Goal: Find specific page/section: Find specific page/section

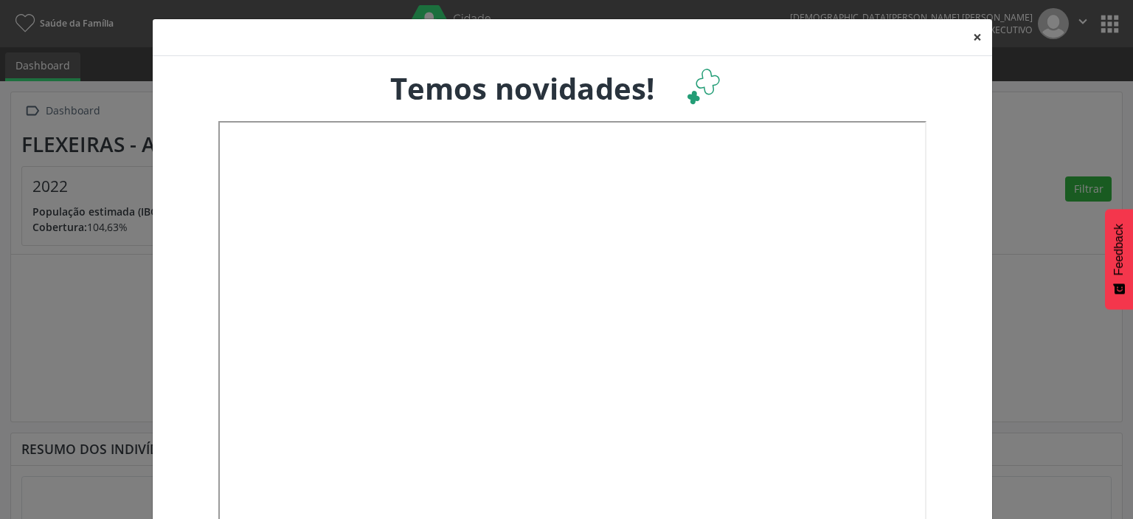
click at [974, 38] on button "×" at bounding box center [978, 37] width 30 height 36
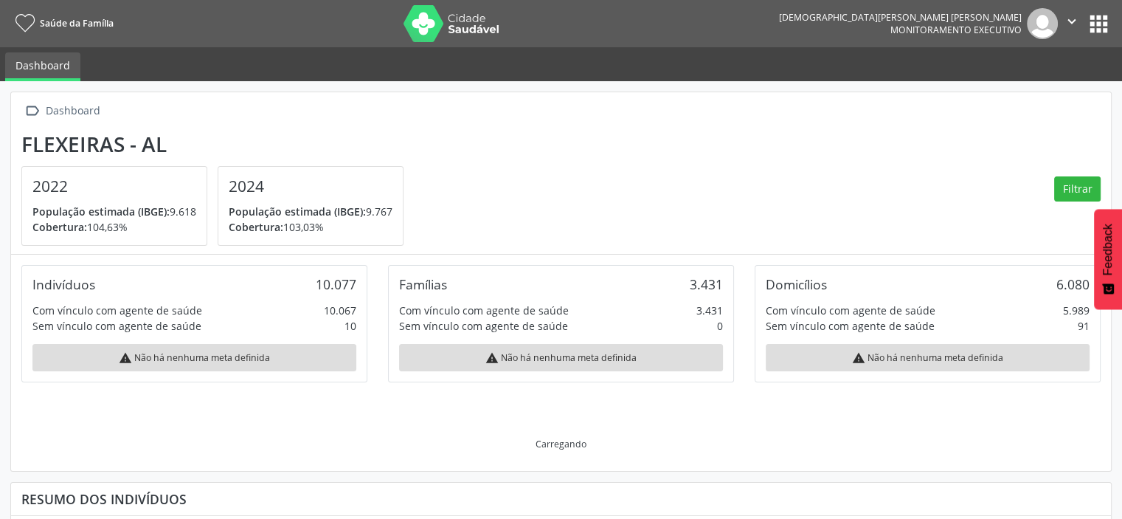
click at [1105, 28] on button "apps" at bounding box center [1099, 24] width 26 height 26
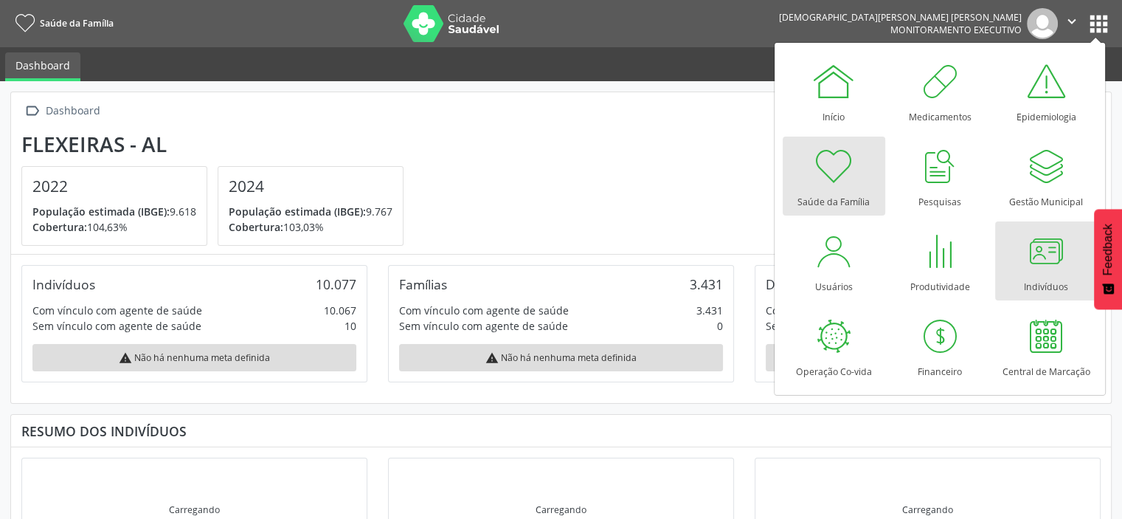
click at [1039, 252] on div at bounding box center [1046, 251] width 44 height 44
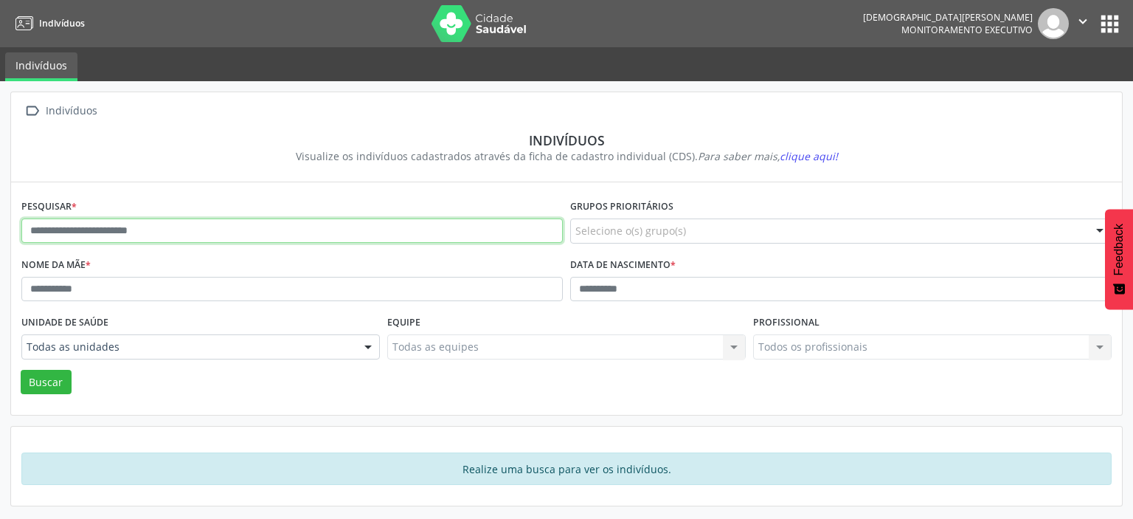
click at [221, 221] on input "text" at bounding box center [291, 230] width 541 height 25
type input "**********"
click at [21, 370] on button "Buscar" at bounding box center [46, 382] width 51 height 25
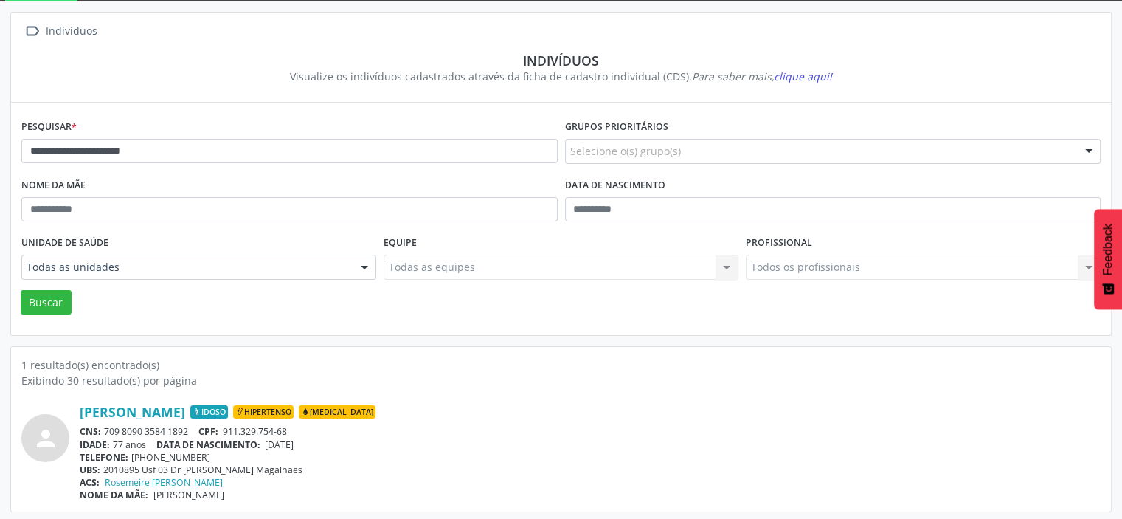
scroll to position [82, 0]
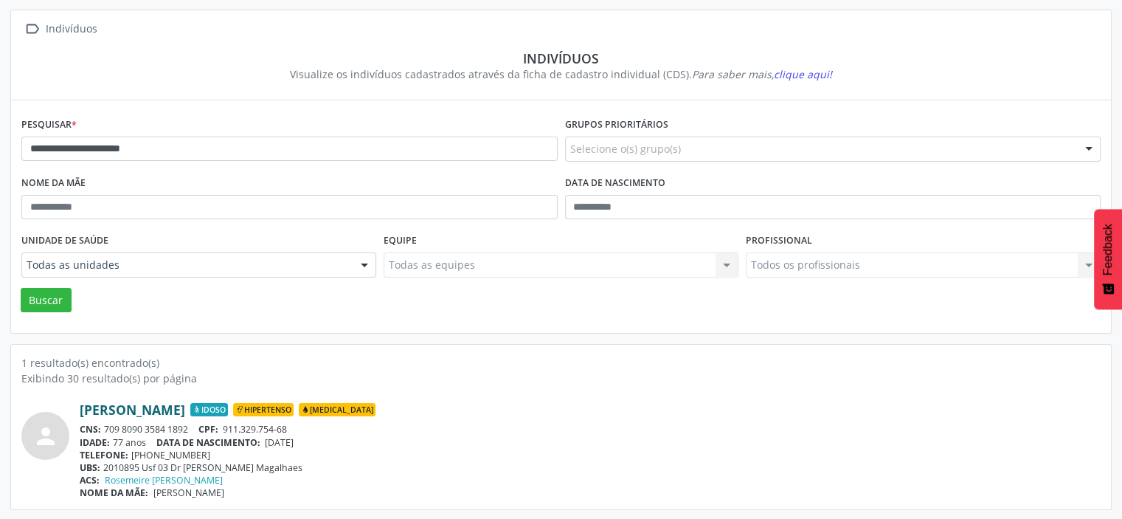
click at [185, 412] on link "Amaro Alexandre da Silva" at bounding box center [132, 409] width 105 height 16
